Goal: Task Accomplishment & Management: Use online tool/utility

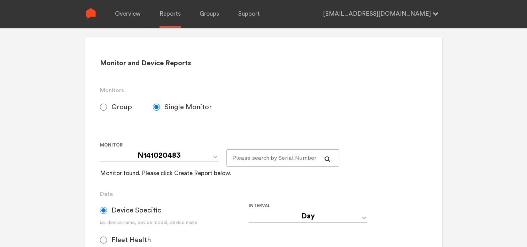
scroll to position [35, 0]
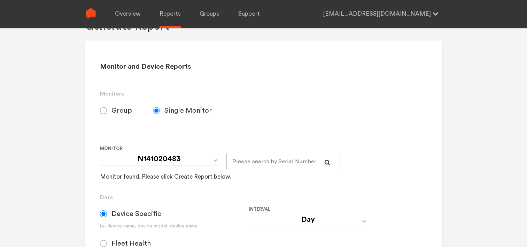
click at [103, 110] on input "Group" at bounding box center [103, 110] width 7 height 7
radio input "true"
radio input "false"
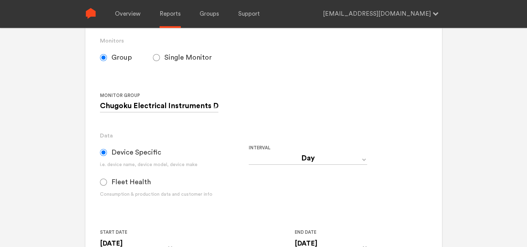
scroll to position [174, 0]
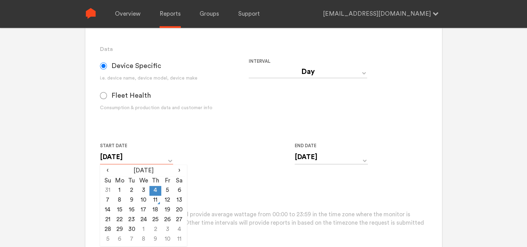
click at [170, 160] on input "[DATE]" at bounding box center [136, 157] width 73 height 14
click at [206, 163] on div "Start Date [DATE] ‹ [DATE] › Su Mo Tu We Th Fr Sa 31 1 2 3 4 5 6 7 8 9 10 11 12…" at bounding box center [249, 157] width 298 height 32
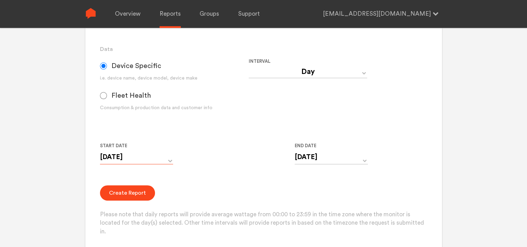
click at [149, 160] on input "[DATE]" at bounding box center [136, 157] width 73 height 14
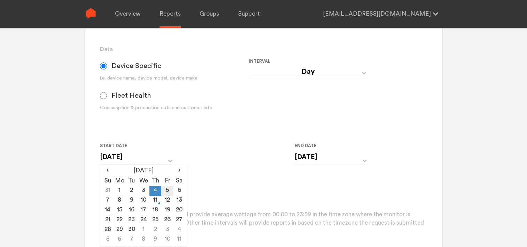
click at [164, 190] on td "5" at bounding box center [167, 191] width 12 height 10
type input "[DATE]"
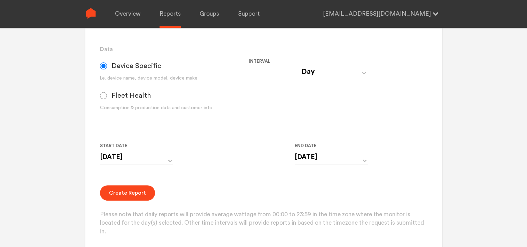
click at [275, 172] on div "Start Date [DATE] ‹ [DATE] › Su Mo Tu We Th Fr Sa 31 1 2 3 4 5 6 7 8 9 10 11 12…" at bounding box center [249, 157] width 298 height 32
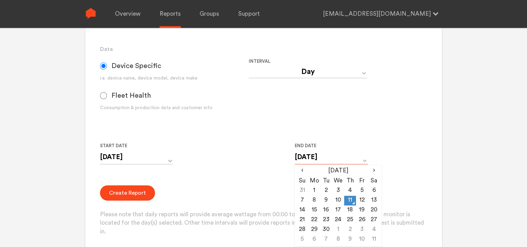
click at [316, 155] on input "[DATE]" at bounding box center [331, 157] width 73 height 14
click at [362, 190] on td "5" at bounding box center [362, 191] width 12 height 10
type input "[DATE]"
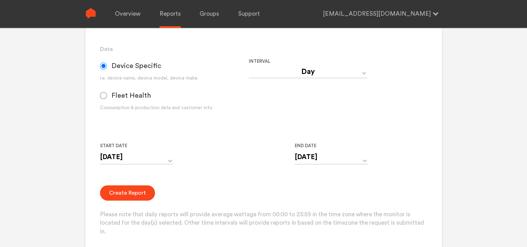
click at [253, 179] on form "Group Single Monitor Monitor Group Chugoku Electrical Instruments Default Group…" at bounding box center [263, 99] width 327 height 274
click at [134, 195] on button "Create Report" at bounding box center [127, 192] width 55 height 15
click at [131, 193] on button "Create Report" at bounding box center [127, 192] width 55 height 15
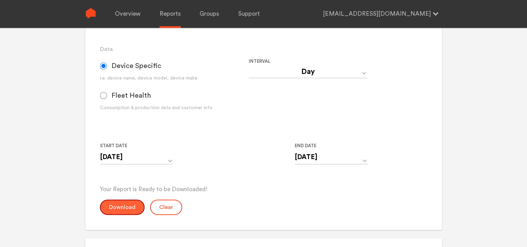
click at [123, 203] on button "Download" at bounding box center [122, 206] width 45 height 15
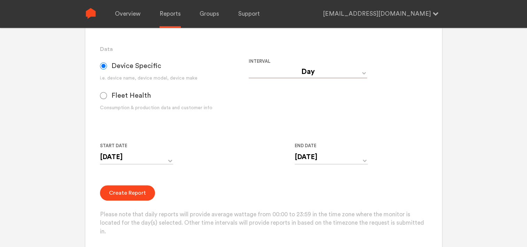
click at [299, 72] on select "Day Year Month Week Hour 30 Minute 15 Minute 5 Minute Minute" at bounding box center [308, 72] width 118 height 13
select select "Minute"
click at [249, 66] on select "Day Year Month Week Hour 30 Minute 15 Minute 5 Minute Minute" at bounding box center [308, 72] width 118 height 13
type input "[DATE] 12:00 AM"
type input "[DATE] 11:59 PM"
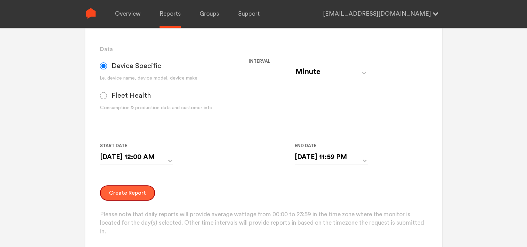
click at [131, 191] on button "Create Report" at bounding box center [127, 192] width 55 height 15
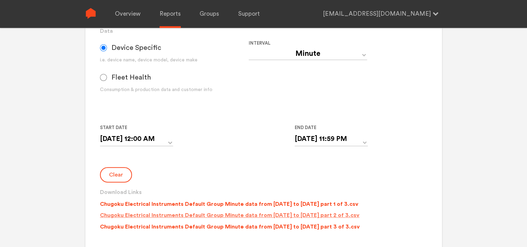
scroll to position [209, 0]
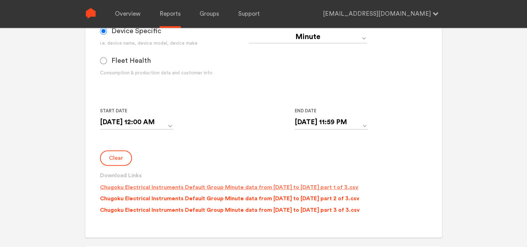
click at [216, 189] on p "Chugoku Electrical Instruments Default Group Minute data from [DATE] to [DATE] …" at bounding box center [229, 187] width 259 height 8
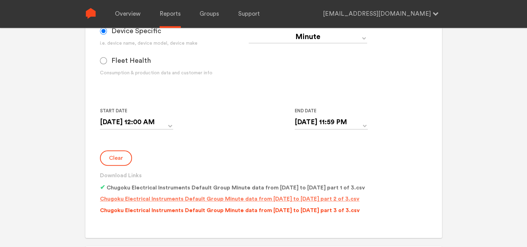
click at [215, 195] on p "Chugoku Electrical Instruments Default Group Minute data from [DATE] to [DATE] …" at bounding box center [230, 198] width 260 height 8
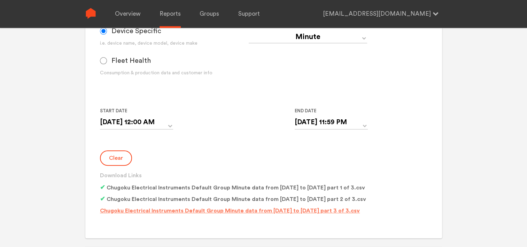
click at [212, 209] on p "Chugoku Electrical Instruments Default Group Minute data from [DATE] to [DATE] …" at bounding box center [230, 210] width 260 height 8
click at [211, 146] on form "Group Single Monitor Monitor Group Chugoku Electrical Instruments Default Group…" at bounding box center [263, 73] width 327 height 290
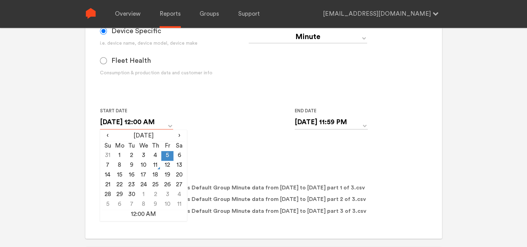
click at [141, 119] on input "[DATE] 12:00 AM" at bounding box center [136, 122] width 73 height 14
click at [180, 155] on td "6" at bounding box center [180, 156] width 12 height 10
type input "[DATE] 12:00 AM"
click at [206, 144] on form "Group Single Monitor Monitor Group Chugoku Electrical Instruments Default Group…" at bounding box center [263, 73] width 327 height 290
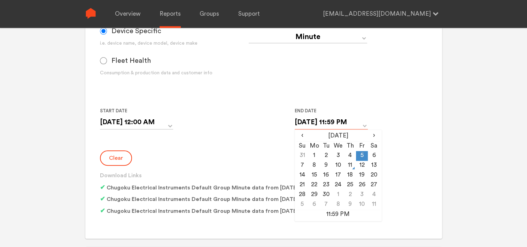
click at [313, 122] on input "[DATE] 11:59 PM" at bounding box center [331, 122] width 73 height 14
click at [372, 155] on td "6" at bounding box center [374, 156] width 12 height 10
type input "[DATE] 11:59 PM"
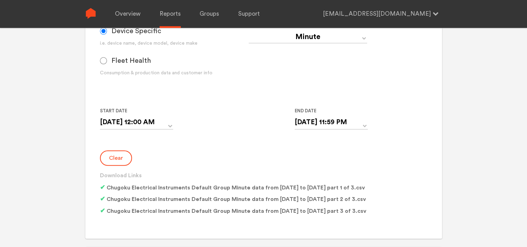
click at [244, 147] on form "Group Single Monitor Monitor Group Chugoku Electrical Instruments Default Group…" at bounding box center [263, 73] width 327 height 290
click at [117, 157] on button "Clear" at bounding box center [116, 157] width 32 height 15
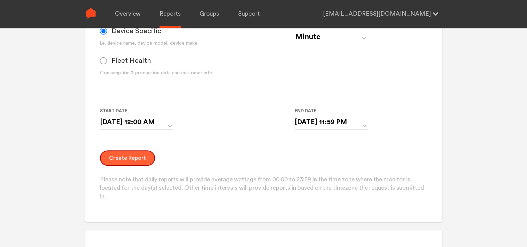
click at [128, 157] on button "Create Report" at bounding box center [127, 157] width 55 height 15
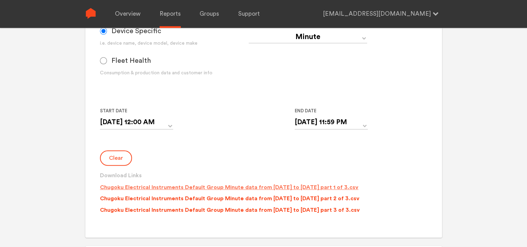
click at [203, 185] on p "Chugoku Electrical Instruments Default Group Minute data from [DATE] to [DATE] …" at bounding box center [229, 187] width 259 height 8
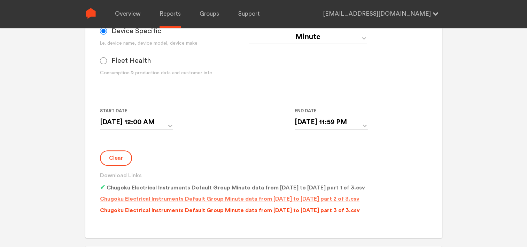
click at [242, 197] on p "Chugoku Electrical Instruments Default Group Minute data from [DATE] to [DATE] …" at bounding box center [230, 198] width 260 height 8
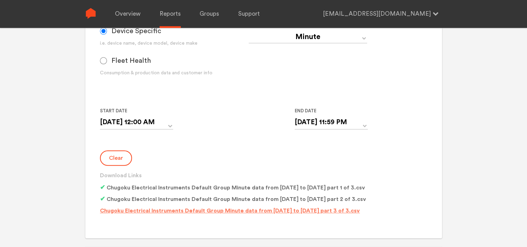
click at [235, 210] on p "Chugoku Electrical Instruments Default Group Minute data from [DATE] to [DATE] …" at bounding box center [230, 210] width 260 height 8
click at [275, 73] on div "Interval Day Year Month Week Hour 30 Minute 15 Minute 5 Minute Minute" at bounding box center [323, 54] width 149 height 65
click at [297, 39] on select "Day Year Month Week Hour 30 Minute 15 Minute 5 Minute Minute" at bounding box center [308, 37] width 118 height 13
select select "Day"
click at [249, 31] on select "Day Year Month Week Hour 30 Minute 15 Minute 5 Minute Minute" at bounding box center [308, 37] width 118 height 13
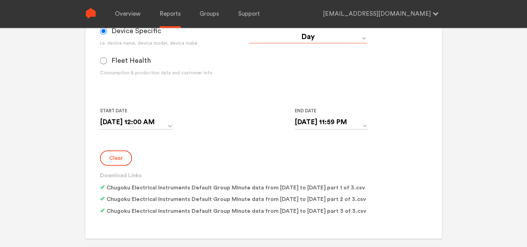
type input "[DATE]"
click at [265, 69] on div "Interval Day Year Month Week Hour 30 Minute 15 Minute 5 Minute Minute" at bounding box center [323, 54] width 149 height 65
click at [124, 160] on button "Clear" at bounding box center [116, 157] width 32 height 15
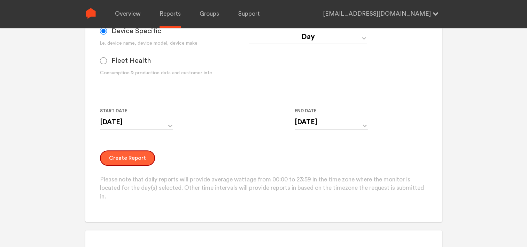
click at [124, 157] on button "Create Report" at bounding box center [127, 157] width 55 height 15
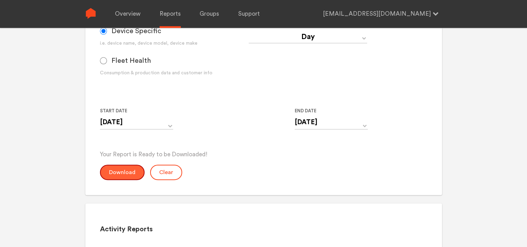
click at [120, 170] on button "Download" at bounding box center [122, 171] width 45 height 15
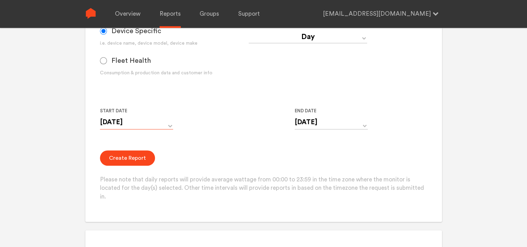
click at [160, 124] on input "[DATE]" at bounding box center [136, 122] width 73 height 14
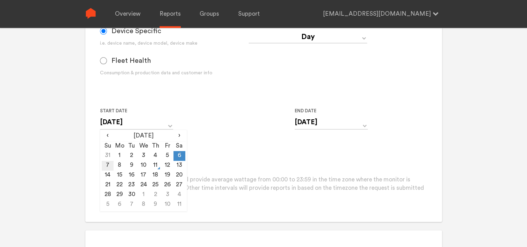
click at [105, 163] on td "7" at bounding box center [108, 166] width 12 height 10
type input "[DATE]"
click at [249, 131] on div "Start Date [DATE] ‹ [DATE] › Su Mo Tu We Th Fr Sa 31 1 2 3 4 5 6 7 8 9 10 11 12…" at bounding box center [249, 123] width 298 height 32
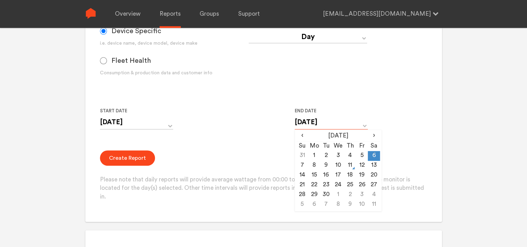
drag, startPoint x: 318, startPoint y: 122, endPoint x: 315, endPoint y: 124, distance: 3.8
click at [317, 122] on input "[DATE]" at bounding box center [331, 122] width 73 height 14
click at [302, 164] on td "7" at bounding box center [303, 166] width 12 height 10
type input "[DATE]"
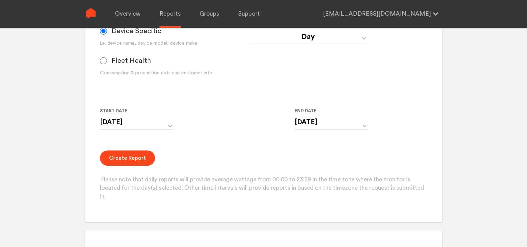
click at [266, 136] on div "Start Date [DATE] ‹ [DATE] › Su Mo Tu We Th Fr Sa 31 1 2 3 4 5 6 7 8 9 10 11 12…" at bounding box center [249, 123] width 298 height 32
click at [133, 156] on button "Create Report" at bounding box center [127, 157] width 55 height 15
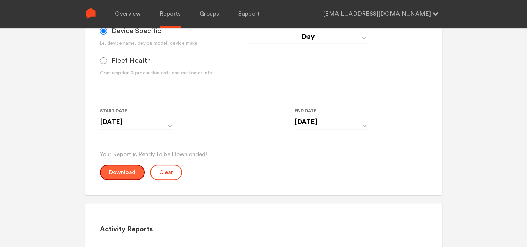
click at [119, 170] on button "Download" at bounding box center [122, 171] width 45 height 15
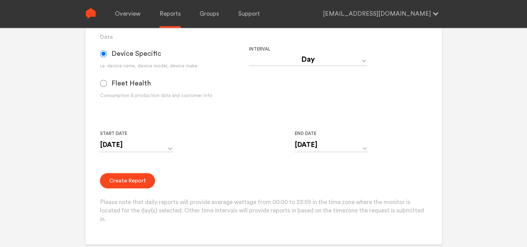
scroll to position [174, 0]
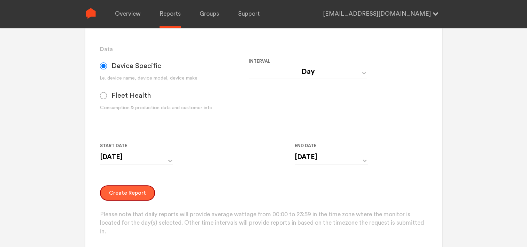
click at [119, 192] on button "Create Report" at bounding box center [127, 192] width 55 height 15
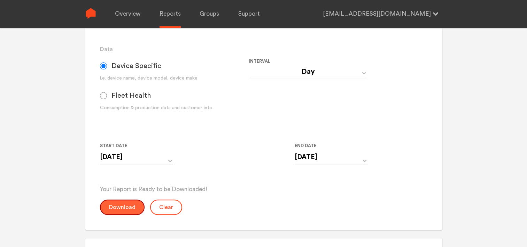
click at [118, 204] on button "Download" at bounding box center [122, 206] width 45 height 15
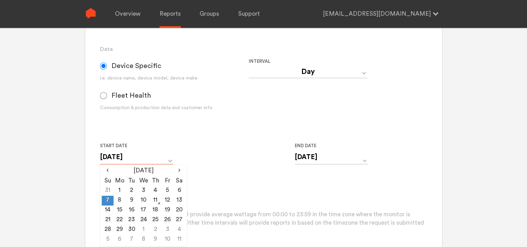
click at [149, 155] on input "[DATE]" at bounding box center [136, 157] width 73 height 14
click at [238, 141] on div "Start Date [DATE] ‹ [DATE] › Su Mo Tu We Th Fr Sa 31 1 2 3 4 5 6 7 8 9 10 11 12…" at bounding box center [249, 157] width 298 height 32
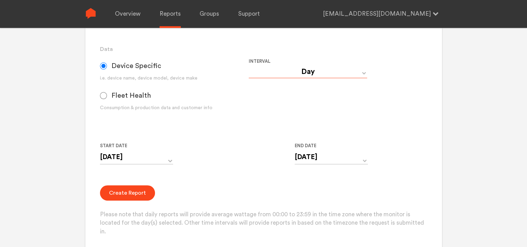
click at [295, 74] on select "Day Year Month Week Hour 30 Minute 15 Minute 5 Minute Minute" at bounding box center [308, 72] width 118 height 13
select select "Minute"
click at [249, 66] on select "Day Year Month Week Hour 30 Minute 15 Minute 5 Minute Minute" at bounding box center [308, 72] width 118 height 13
type input "[DATE] 12:00 AM"
type input "[DATE] 11:59 PM"
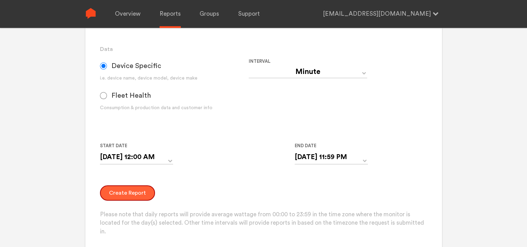
click at [135, 191] on button "Create Report" at bounding box center [127, 192] width 55 height 15
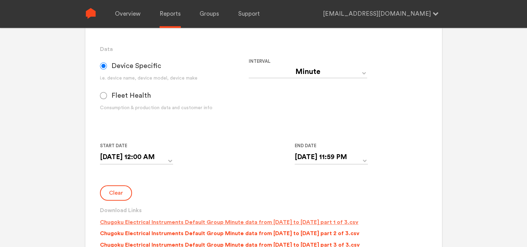
click at [226, 219] on p "Chugoku Electrical Instruments Default Group Minute data from [DATE] to [DATE] …" at bounding box center [229, 222] width 259 height 8
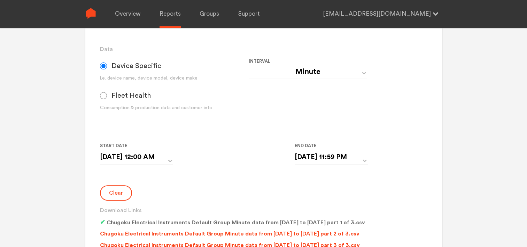
scroll to position [209, 0]
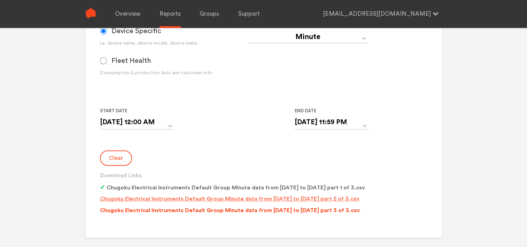
click at [202, 195] on p "Chugoku Electrical Instruments Default Group Minute data from [DATE] to [DATE] …" at bounding box center [230, 198] width 260 height 8
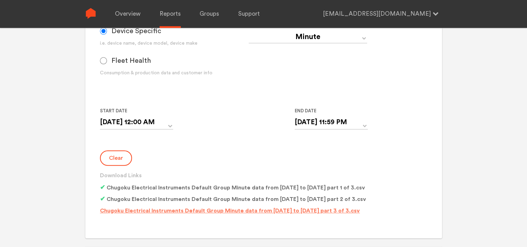
click at [203, 208] on p "Chugoku Electrical Instruments Default Group Minute data from [DATE] to [DATE] …" at bounding box center [230, 210] width 260 height 8
click at [262, 142] on form "Group Single Monitor Monitor Group Chugoku Electrical Instruments Default Group…" at bounding box center [263, 73] width 327 height 290
click at [149, 120] on input "[DATE] 12:00 AM" at bounding box center [136, 122] width 73 height 14
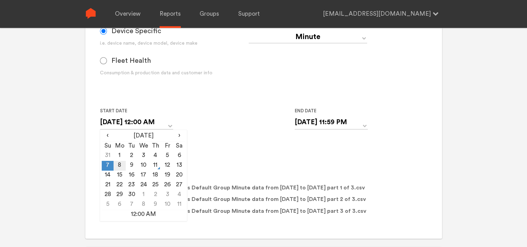
click at [117, 164] on td "8" at bounding box center [120, 166] width 12 height 10
type input "[DATE] 12:00 AM"
click at [227, 138] on form "Group Single Monitor Monitor Group Chugoku Electrical Instruments Default Group…" at bounding box center [263, 73] width 327 height 290
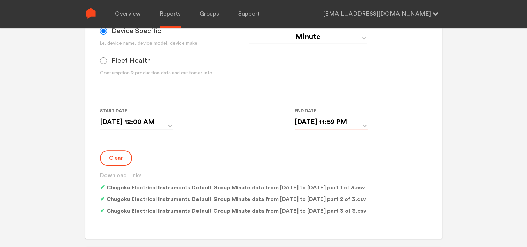
click at [305, 124] on input "[DATE] 11:59 PM" at bounding box center [331, 122] width 73 height 14
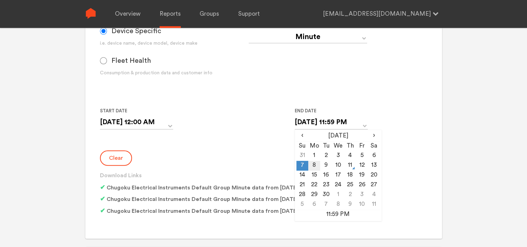
click at [311, 163] on td "8" at bounding box center [314, 166] width 12 height 10
type input "[DATE] 11:59 PM"
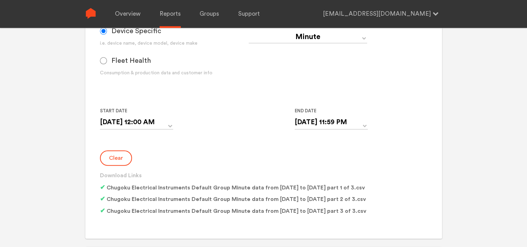
drag, startPoint x: 236, startPoint y: 156, endPoint x: 227, endPoint y: 156, distance: 8.7
click at [235, 156] on div "Clear Download Links Chugoku Electrical Instruments Default Group Minute data f…" at bounding box center [263, 184] width 327 height 68
click at [118, 159] on button "Clear" at bounding box center [116, 157] width 32 height 15
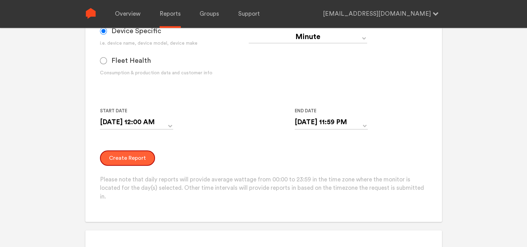
click at [113, 159] on button "Create Report" at bounding box center [127, 157] width 55 height 15
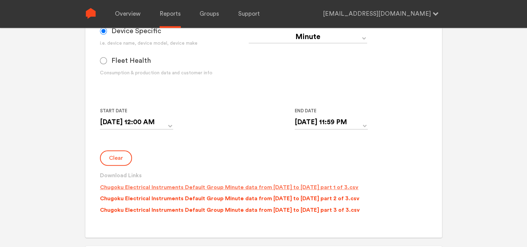
click at [194, 187] on p "Chugoku Electrical Instruments Default Group Minute data from [DATE] to [DATE] …" at bounding box center [229, 187] width 259 height 8
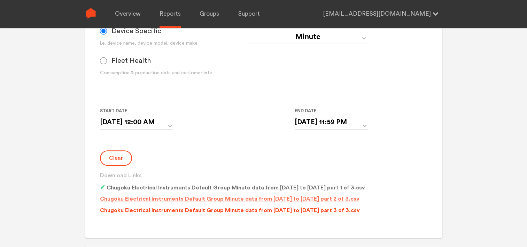
click at [193, 197] on p "Chugoku Electrical Instruments Default Group Minute data from [DATE] to [DATE] …" at bounding box center [230, 198] width 260 height 8
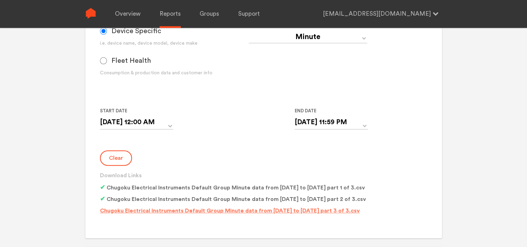
click at [190, 208] on p "Chugoku Electrical Instruments Default Group Minute data from [DATE] to [DATE] …" at bounding box center [230, 210] width 260 height 8
click at [213, 149] on form "Group Single Monitor Monitor Group Chugoku Electrical Instruments Default Group…" at bounding box center [263, 73] width 327 height 290
click at [122, 155] on button "Clear" at bounding box center [116, 157] width 32 height 15
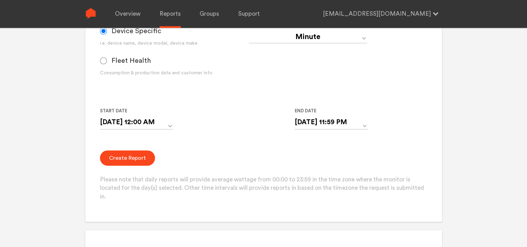
click at [233, 116] on div "Start Date [DATE] 12:00 AM ‹ [DATE] › Su Mo Tu We Th Fr Sa 31 1 2 3 4 5 6 7 8 9…" at bounding box center [249, 123] width 298 height 32
click at [280, 40] on select "Day Year Month Week Hour 30 Minute 15 Minute 5 Minute Minute" at bounding box center [308, 37] width 118 height 13
select select "Day"
click at [249, 31] on select "Day Year Month Week Hour 30 Minute 15 Minute 5 Minute Minute" at bounding box center [308, 37] width 118 height 13
type input "[DATE]"
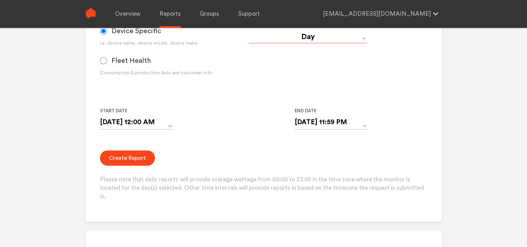
type input "[DATE]"
click at [124, 155] on button "Create Report" at bounding box center [127, 157] width 55 height 15
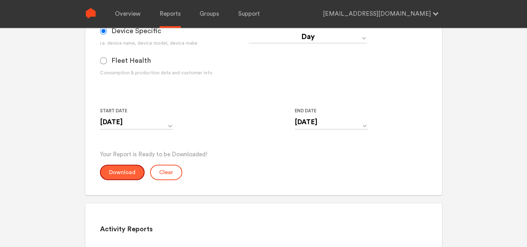
click at [114, 168] on button "Download" at bounding box center [122, 171] width 45 height 15
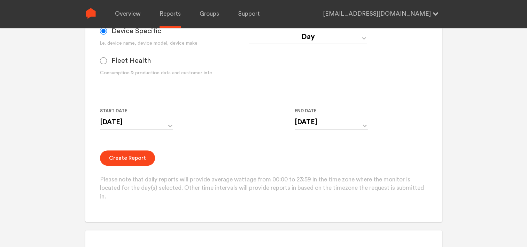
click at [295, 164] on div "Create Report Please note that daily reports will provide average wattage from …" at bounding box center [263, 175] width 327 height 51
click at [125, 154] on button "Create Report" at bounding box center [127, 157] width 55 height 15
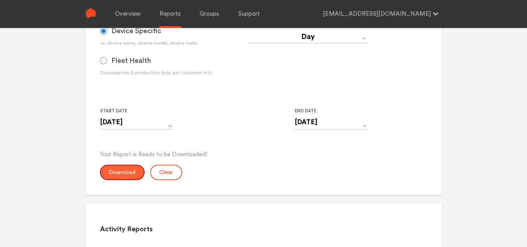
click at [113, 176] on button "Download" at bounding box center [122, 171] width 45 height 15
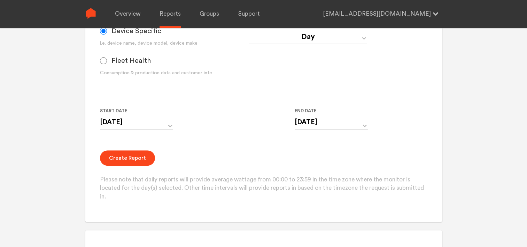
click at [244, 83] on div "Device Specific i.e. device name, device model, device make Fleet Health Consum…" at bounding box center [249, 58] width 298 height 72
click at [135, 122] on input "[DATE]" at bounding box center [136, 122] width 73 height 14
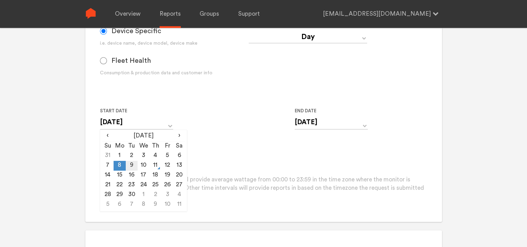
click at [132, 163] on td "9" at bounding box center [132, 166] width 12 height 10
type input "[DATE]"
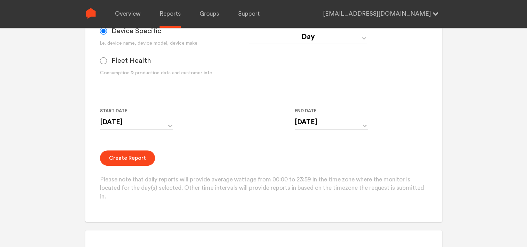
click at [210, 130] on div "Start Date [DATE] ‹ [DATE] › Su Mo Tu We Th Fr Sa 31 1 2 3 4 5 6 7 8 9 10 11 12…" at bounding box center [249, 123] width 298 height 32
click at [307, 116] on input "[DATE]" at bounding box center [331, 122] width 73 height 14
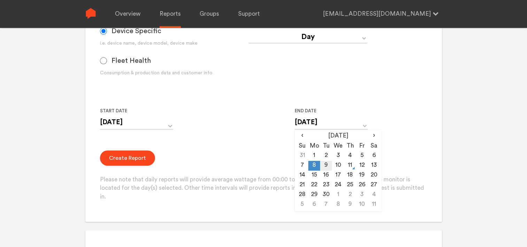
click at [323, 164] on td "9" at bounding box center [326, 166] width 12 height 10
type input "[DATE]"
click at [241, 141] on form "Group Single Monitor Monitor Group Chugoku Electrical Instruments Default Group…" at bounding box center [263, 65] width 327 height 274
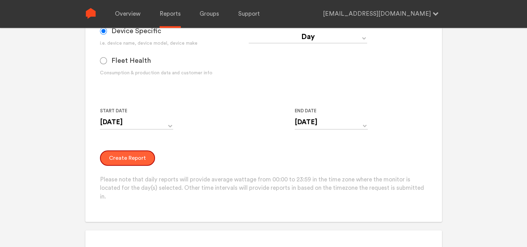
click at [110, 154] on button "Create Report" at bounding box center [127, 157] width 55 height 15
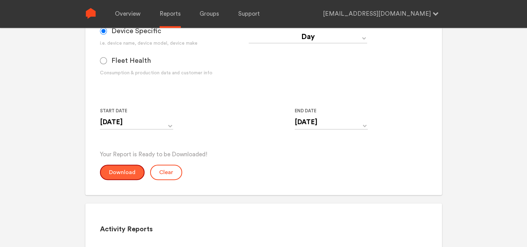
click at [121, 168] on button "Download" at bounding box center [122, 171] width 45 height 15
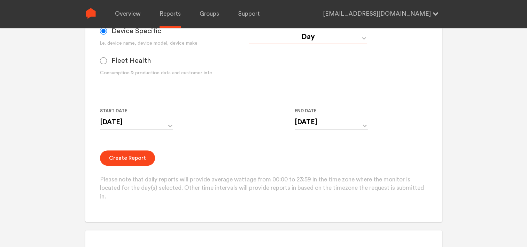
click at [299, 41] on select "Day Year Month Week Hour 30 Minute 15 Minute 5 Minute Minute" at bounding box center [308, 37] width 118 height 13
select select "Minute"
click at [249, 31] on select "Day Year Month Week Hour 30 Minute 15 Minute 5 Minute Minute" at bounding box center [308, 37] width 118 height 13
type input "[DATE] 12:00 AM"
type input "[DATE] 11:59 PM"
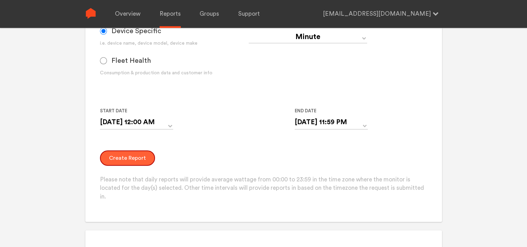
click at [128, 159] on button "Create Report" at bounding box center [127, 157] width 55 height 15
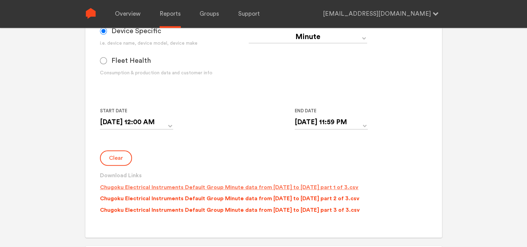
click at [185, 186] on p "Chugoku Electrical Instruments Default Group Minute data from [DATE] to [DATE] …" at bounding box center [229, 187] width 259 height 8
click at [186, 196] on p "Chugoku Electrical Instruments Default Group Minute data from [DATE] to [DATE] …" at bounding box center [230, 198] width 260 height 8
click at [186, 208] on p "Chugoku Electrical Instruments Default Group Minute data from [DATE] to [DATE] …" at bounding box center [230, 210] width 260 height 8
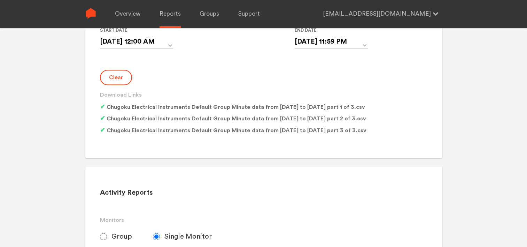
scroll to position [279, 0]
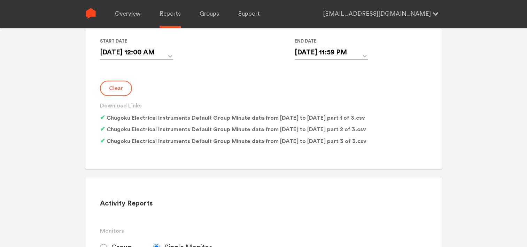
click at [116, 83] on button "Clear" at bounding box center [116, 87] width 32 height 15
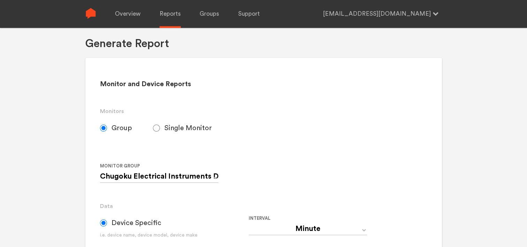
scroll to position [0, 0]
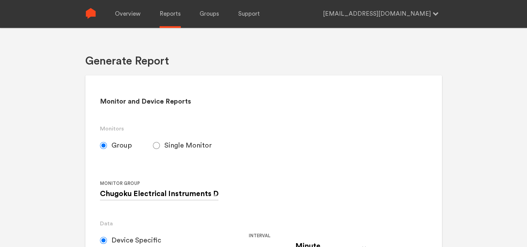
click at [273, 63] on div "Generate Report" at bounding box center [263, 59] width 357 height 33
click at [277, 69] on div "Generate Report" at bounding box center [263, 59] width 357 height 33
click at [37, 75] on div "Your Report is Ready to be Downloaded! Download Clear Generate Report Monitor a…" at bounding box center [263, 151] width 527 height 247
click at [446, 63] on div "Your Report is Ready to be Downloaded! Download Clear Generate Report Monitor a…" at bounding box center [263, 151] width 527 height 247
